Goal: Information Seeking & Learning: Learn about a topic

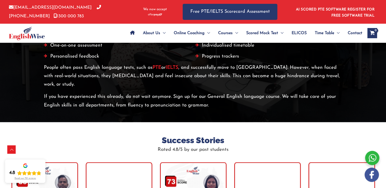
scroll to position [963, 0]
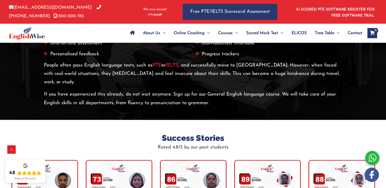
click at [372, 159] on div at bounding box center [372, 158] width 14 height 14
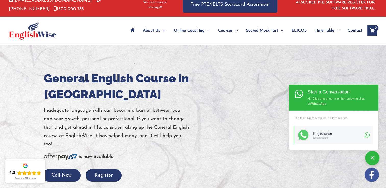
scroll to position [0, 0]
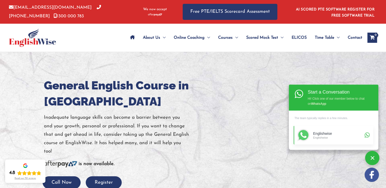
click at [344, 133] on div "Englishwise" at bounding box center [338, 134] width 50 height 4
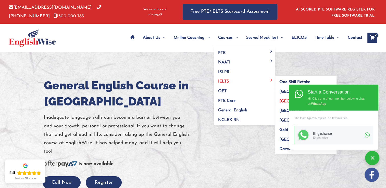
click at [280, 100] on span "[GEOGRAPHIC_DATA]" at bounding box center [301, 102] width 43 height 4
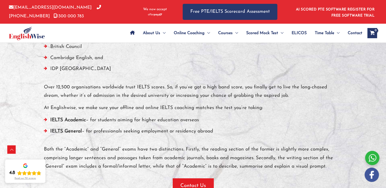
scroll to position [940, 0]
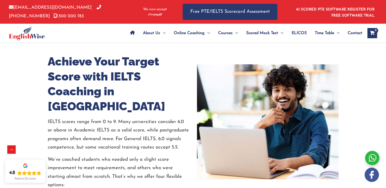
click at [97, 128] on p "IELTS scores range from 0 to 9. Many universities consider 6.0 or above in Acad…" at bounding box center [119, 135] width 142 height 34
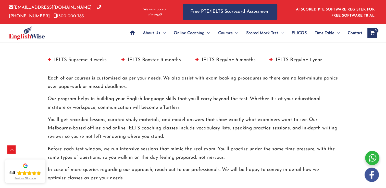
scroll to position [1274, 0]
